Goal: Transaction & Acquisition: Purchase product/service

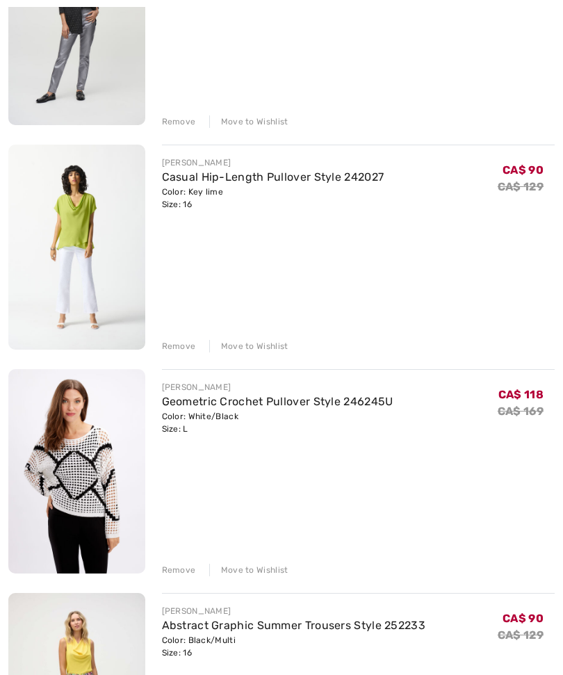
scroll to position [288, 0]
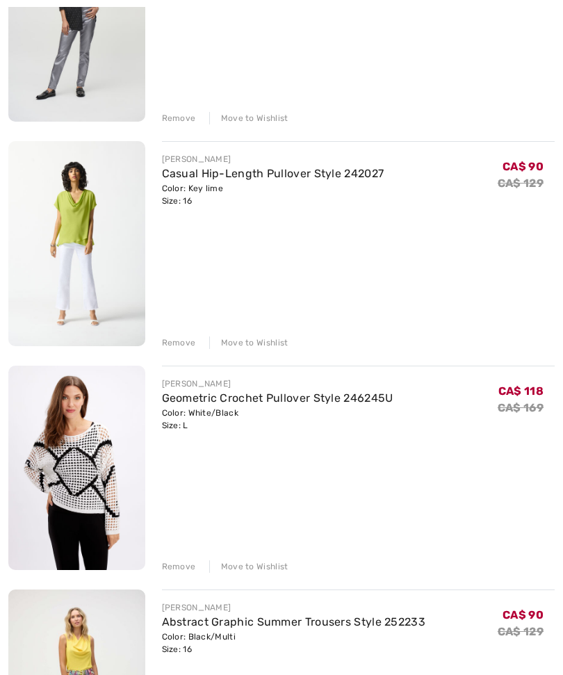
click at [264, 557] on div "Remove Move to Wishlist" at bounding box center [358, 564] width 393 height 15
click at [260, 563] on div "Move to Wishlist" at bounding box center [248, 566] width 79 height 13
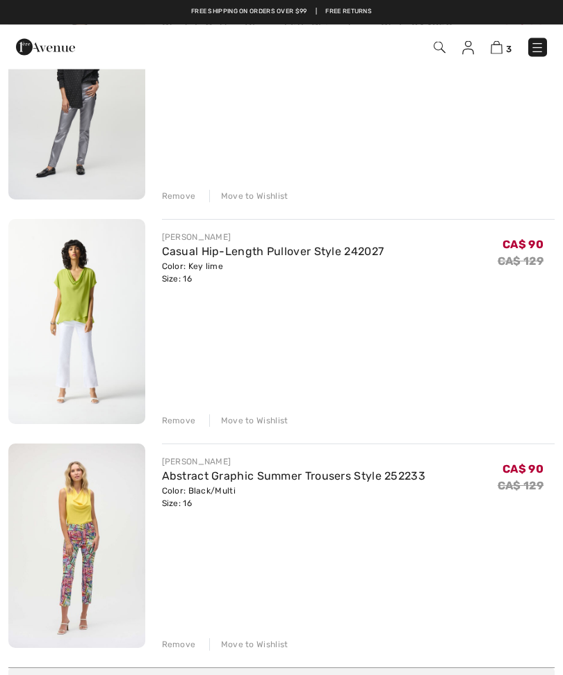
scroll to position [209, 0]
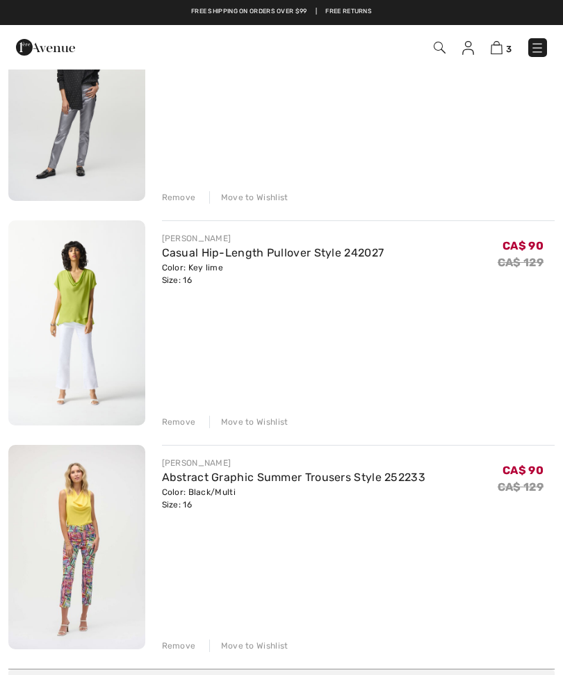
click at [88, 544] on img at bounding box center [76, 547] width 137 height 204
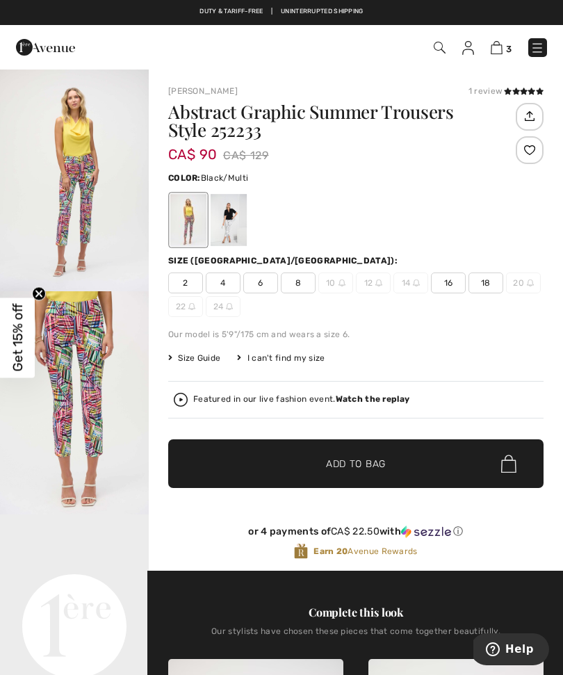
click at [441, 289] on span "16" at bounding box center [448, 282] width 35 height 21
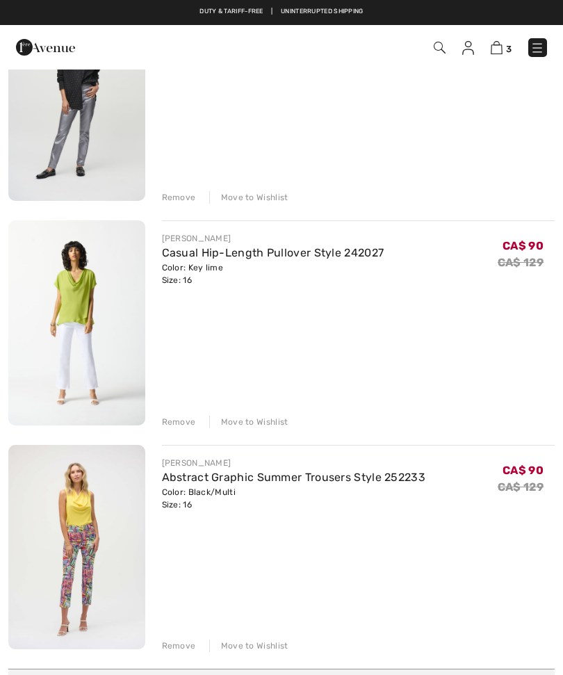
click at [99, 553] on img at bounding box center [76, 547] width 137 height 204
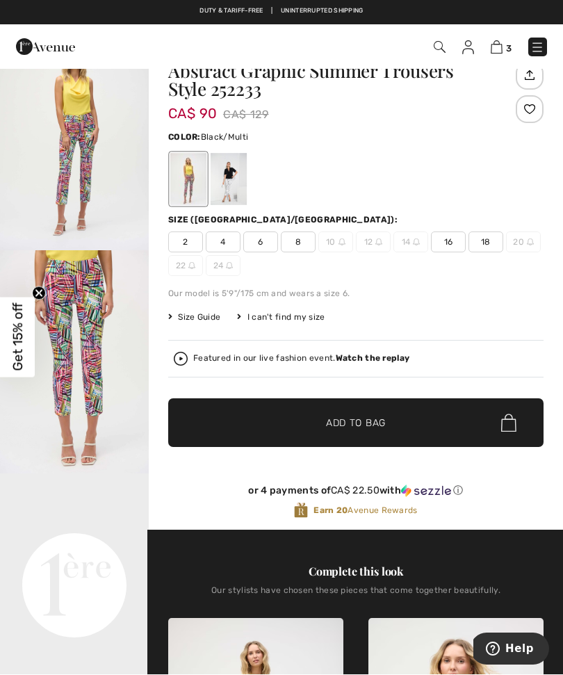
scroll to position [41, 0]
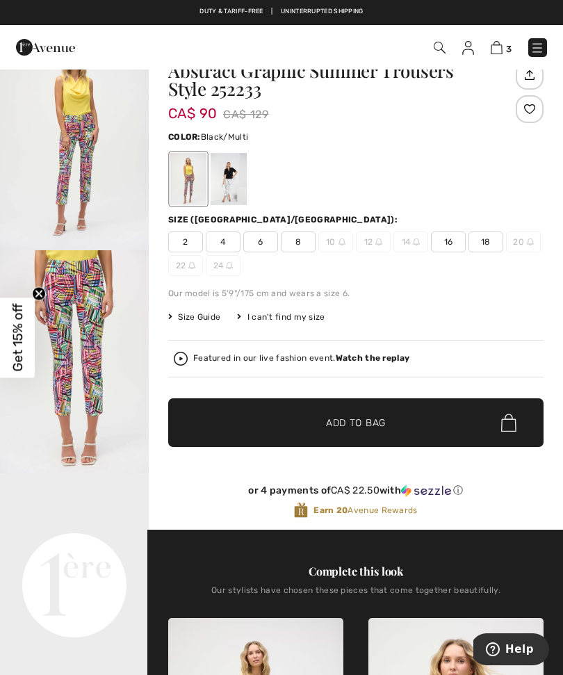
click at [94, 177] on img "1 / 4" at bounding box center [74, 138] width 149 height 223
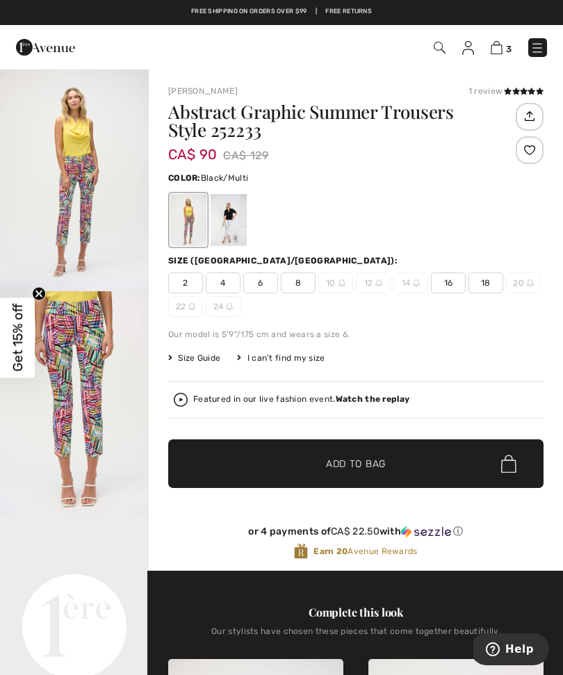
click at [502, 44] on img at bounding box center [496, 47] width 12 height 13
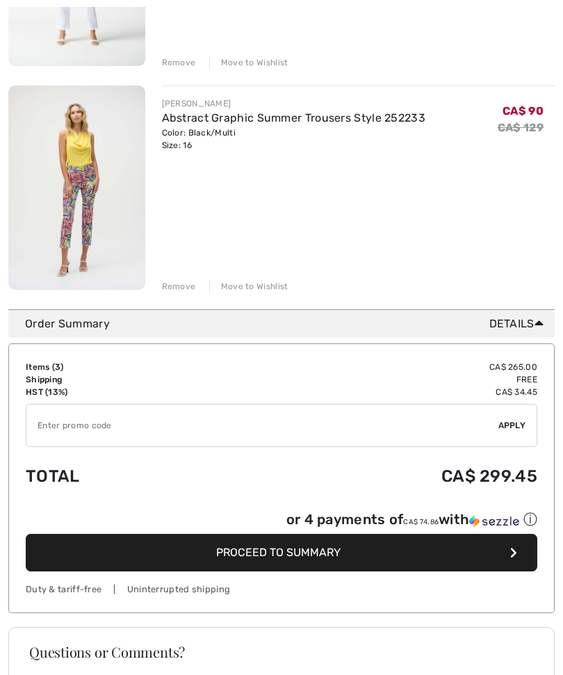
scroll to position [575, 0]
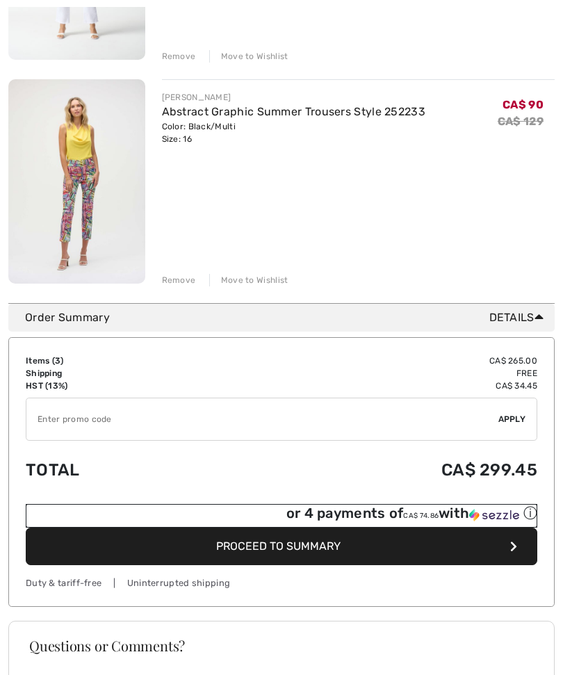
click at [459, 509] on div "or 4 payments of CA$ 74.86 with ⓘ" at bounding box center [411, 513] width 251 height 19
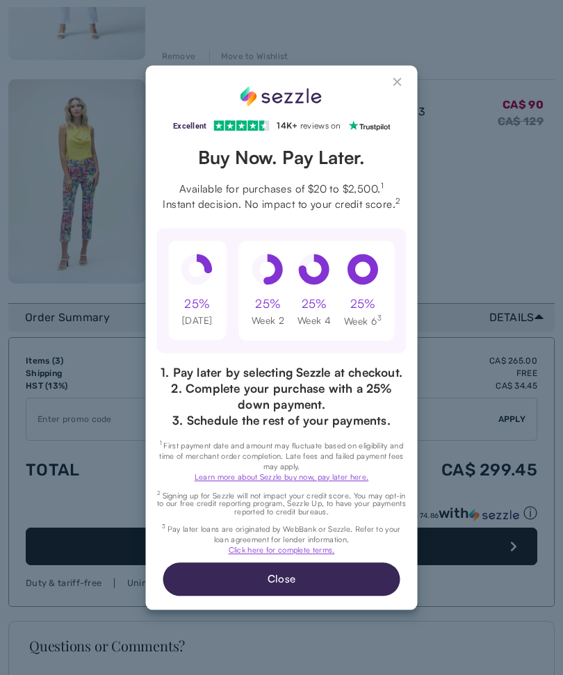
scroll to position [0, 0]
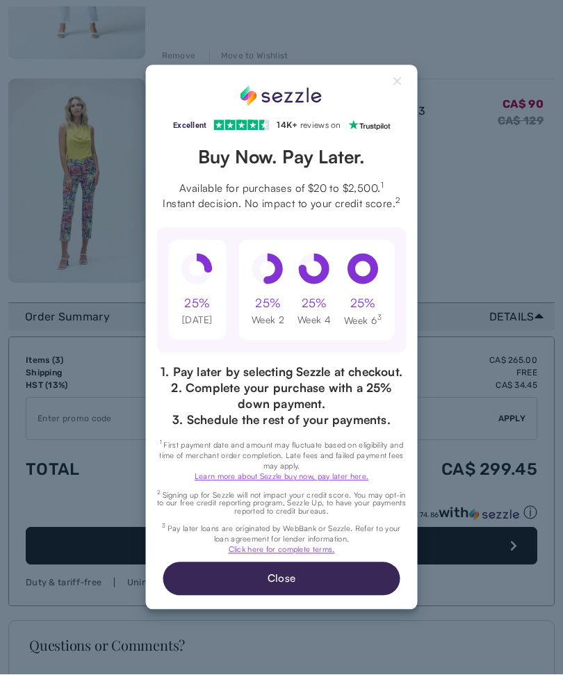
click at [317, 552] on link "Click here for complete terms." at bounding box center [282, 550] width 106 height 10
click at [336, 582] on button "Close" at bounding box center [281, 578] width 237 height 33
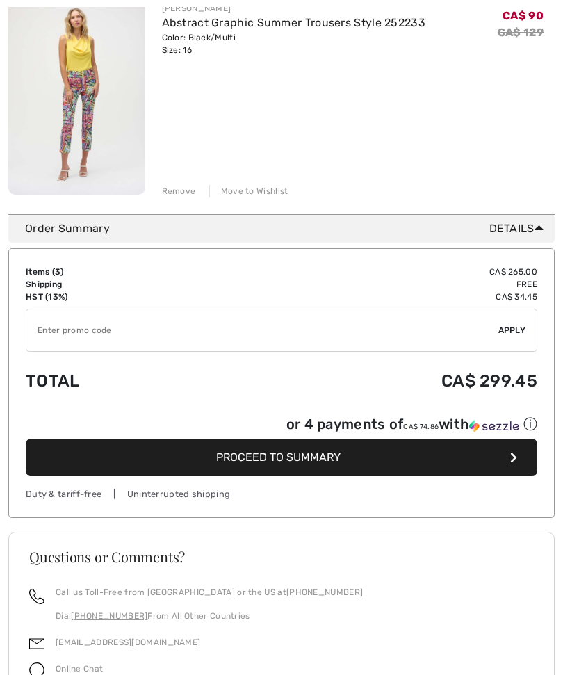
scroll to position [669, 0]
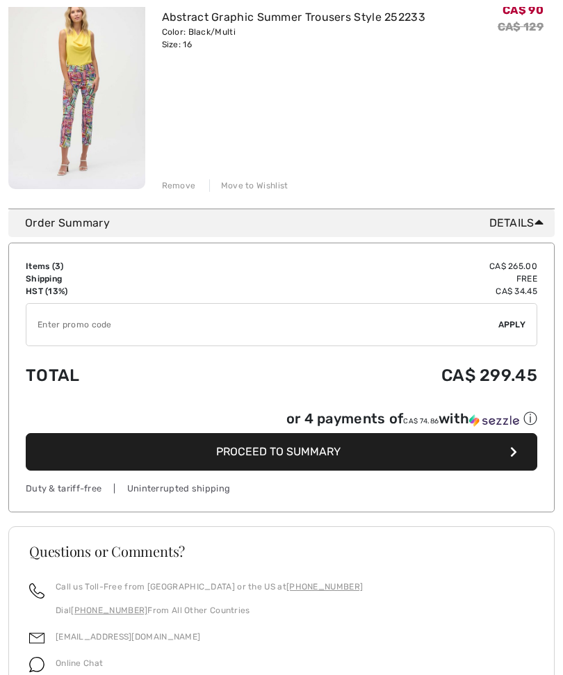
click at [451, 447] on button "Proceed to Summary" at bounding box center [281, 452] width 511 height 38
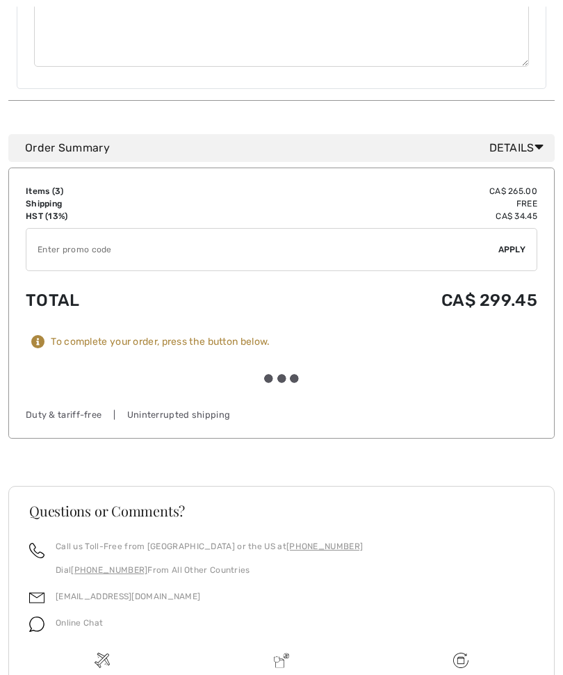
scroll to position [839, 0]
